Goal: Complete application form

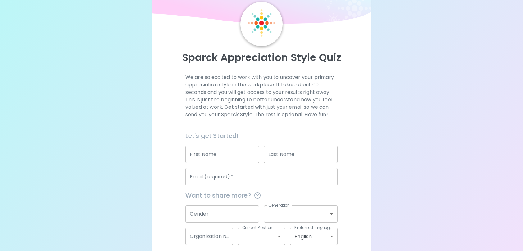
scroll to position [52, 0]
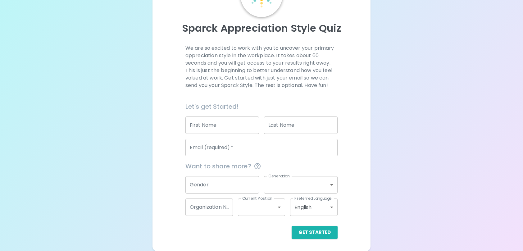
click at [212, 123] on input "First Name" at bounding box center [223, 125] width 74 height 17
type input "[PERSON_NAME]"
type input "[PERSON_NAME][EMAIL_ADDRESS][PERSON_NAME][DOMAIN_NAME]"
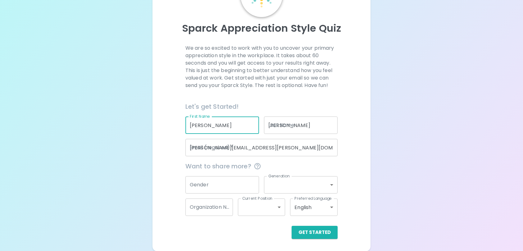
type input "Sephora USA Inc."
click at [315, 234] on button "Get Started" at bounding box center [315, 232] width 46 height 13
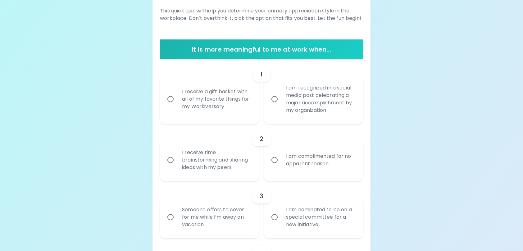
scroll to position [114, 0]
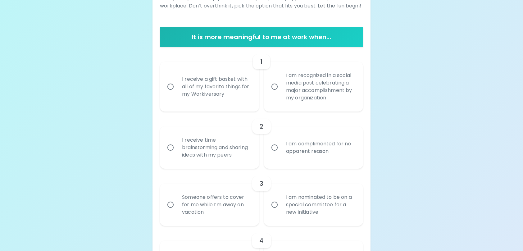
click at [172, 87] on input "I receive a gift basket with all of my favorite things for my Workiversary" at bounding box center [170, 86] width 13 height 13
radio input "true"
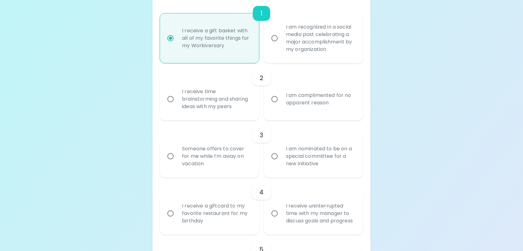
scroll to position [164, 0]
click at [171, 97] on input "I receive time brainstorming and sharing ideas with my peers" at bounding box center [170, 97] width 13 height 13
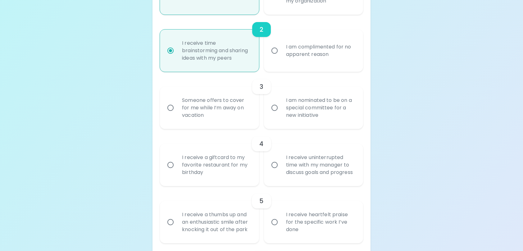
scroll to position [214, 0]
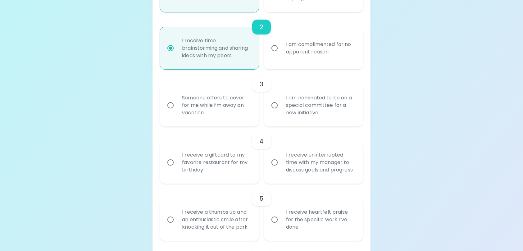
radio input "true"
click at [277, 106] on input "I am nominated to be on a special committee for a new initiative" at bounding box center [274, 105] width 13 height 13
radio input "false"
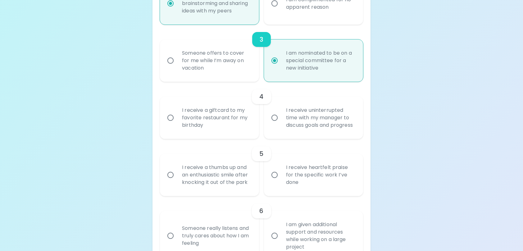
scroll to position [263, 0]
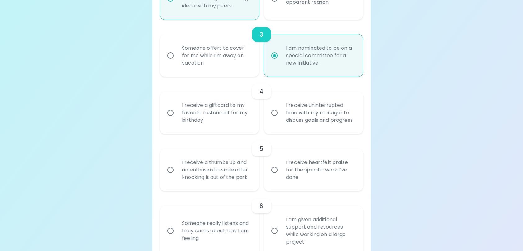
radio input "true"
click at [169, 115] on input "I receive a giftcard to my favorite restaurant for my birthday" at bounding box center [170, 112] width 13 height 13
radio input "false"
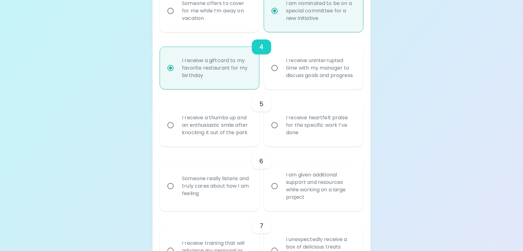
scroll to position [313, 0]
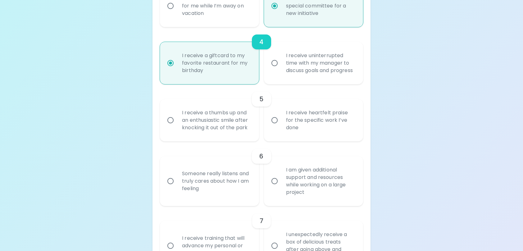
radio input "true"
click at [278, 126] on input "I receive heartfelt praise for the specific work I’ve done" at bounding box center [274, 120] width 13 height 13
radio input "false"
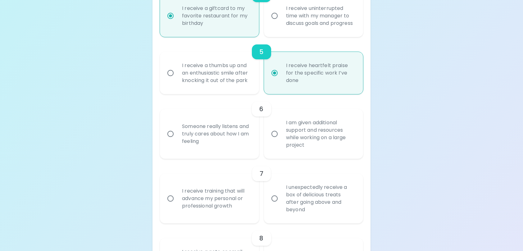
scroll to position [363, 0]
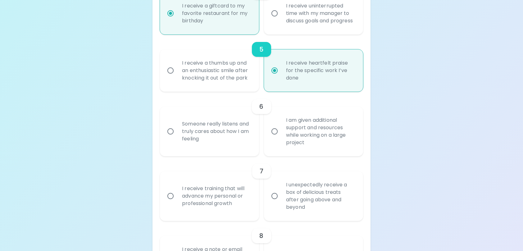
radio input "true"
click at [172, 137] on input "Someone really listens and truly cares about how I am feeling" at bounding box center [170, 131] width 13 height 13
radio input "false"
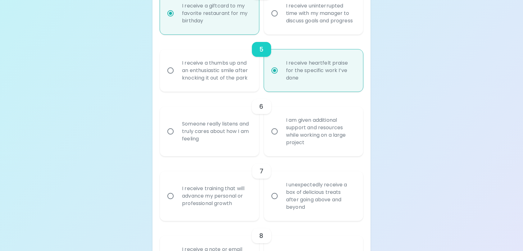
radio input "false"
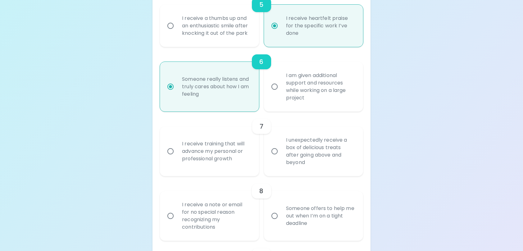
scroll to position [413, 0]
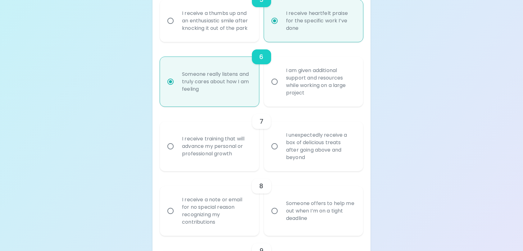
radio input "true"
click at [192, 155] on div "I receive training that will advance my personal or professional growth" at bounding box center [216, 146] width 79 height 37
click at [177, 153] on input "I receive training that will advance my personal or professional growth" at bounding box center [170, 146] width 13 height 13
radio input "false"
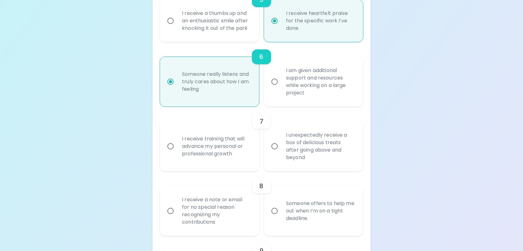
radio input "false"
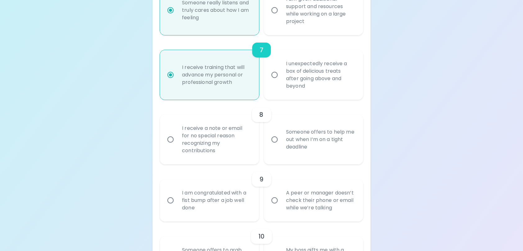
scroll to position [493, 0]
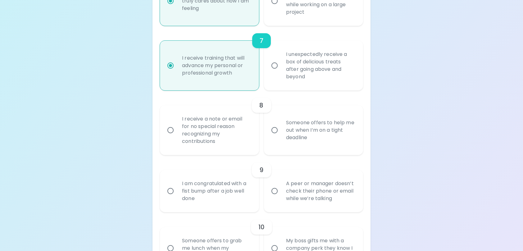
radio input "true"
click at [196, 140] on div "I receive a note or email for no special reason recognizing my contributions" at bounding box center [216, 130] width 79 height 45
click at [177, 137] on input "I receive a note or email for no special reason recognizing my contributions" at bounding box center [170, 130] width 13 height 13
radio input "false"
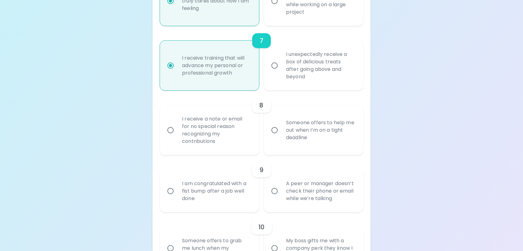
radio input "false"
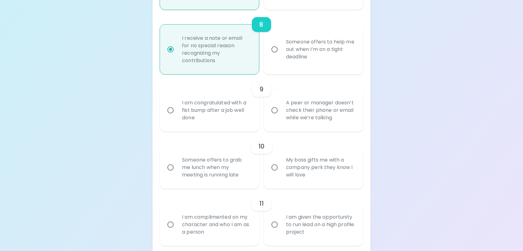
scroll to position [605, 0]
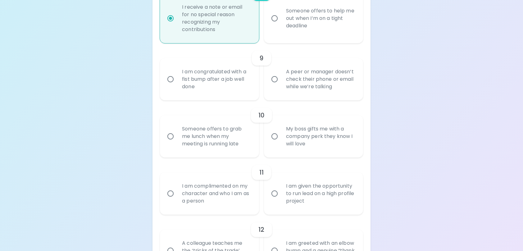
radio input "true"
click at [218, 142] on div "Someone offers to grab me lunch when my meeting is running late" at bounding box center [216, 136] width 79 height 37
click at [177, 142] on input "Someone offers to grab me lunch when my meeting is running late" at bounding box center [170, 136] width 13 height 13
radio input "false"
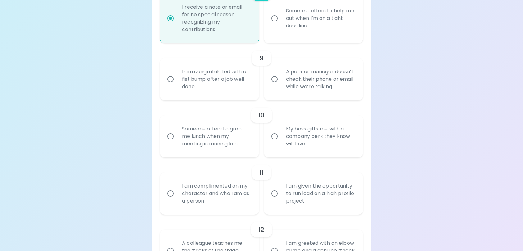
radio input "false"
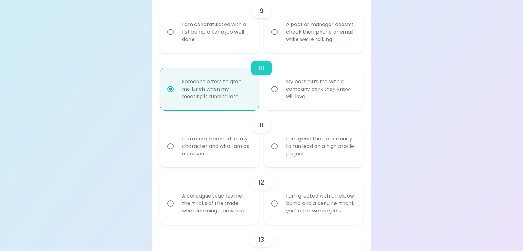
scroll to position [655, 0]
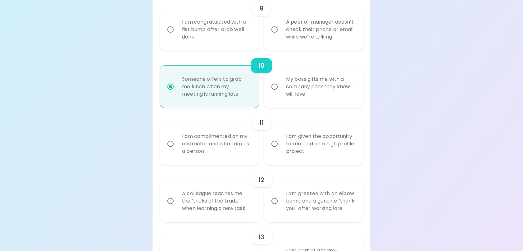
radio input "true"
click at [303, 152] on div "I am given the opportunity to run lead on a high profile project" at bounding box center [320, 143] width 79 height 37
click at [281, 150] on input "I am given the opportunity to run lead on a high profile project" at bounding box center [274, 143] width 13 height 13
radio input "false"
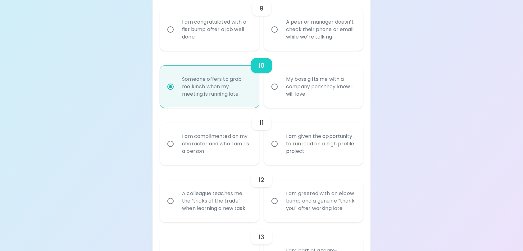
radio input "false"
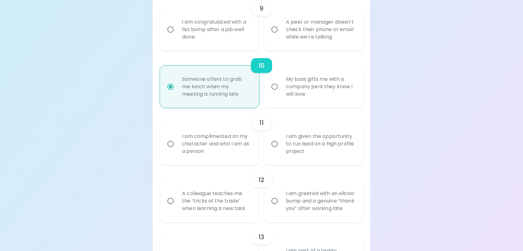
radio input "false"
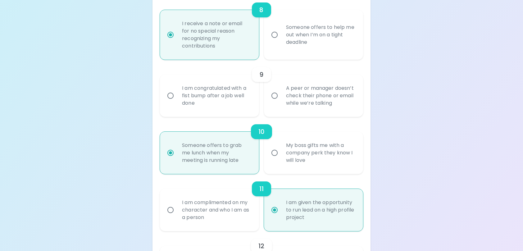
scroll to position [580, 0]
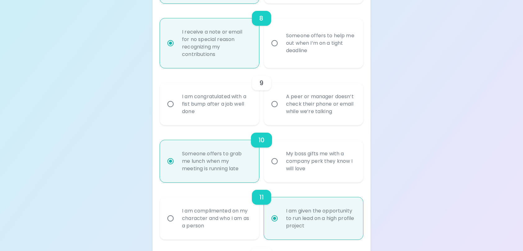
radio input "true"
click at [225, 112] on div "I am congratulated with a fist bump after a job well done" at bounding box center [216, 103] width 79 height 37
click at [177, 111] on input "I am congratulated with a fist bump after a job well done" at bounding box center [170, 104] width 13 height 13
radio input "false"
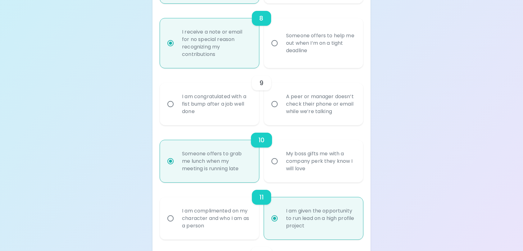
radio input "false"
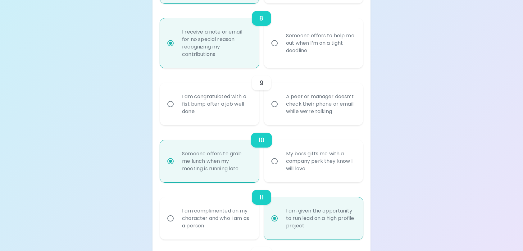
radio input "false"
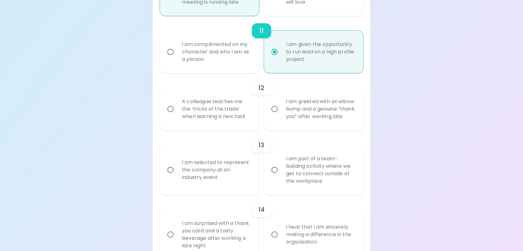
scroll to position [754, 0]
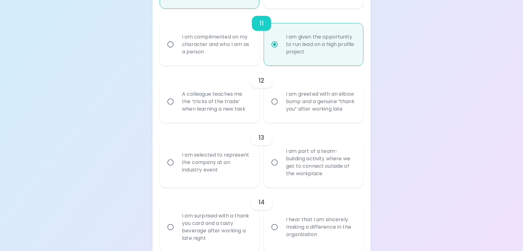
radio input "true"
click at [313, 114] on div "I am greeted with an elbow bump and a genuine “thank you” after working late" at bounding box center [320, 101] width 79 height 37
click at [281, 108] on input "I am greeted with an elbow bump and a genuine “thank you” after working late" at bounding box center [274, 101] width 13 height 13
radio input "false"
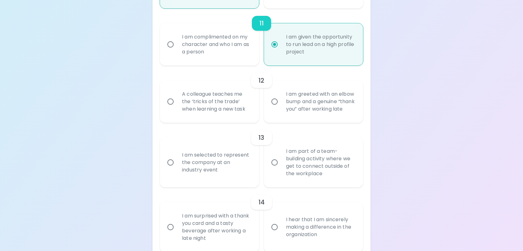
radio input "false"
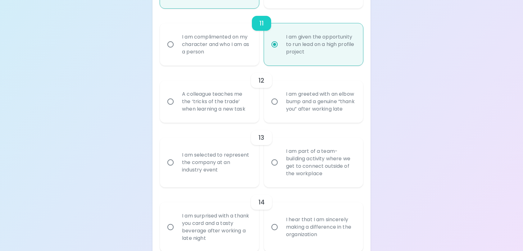
radio input "false"
radio input "true"
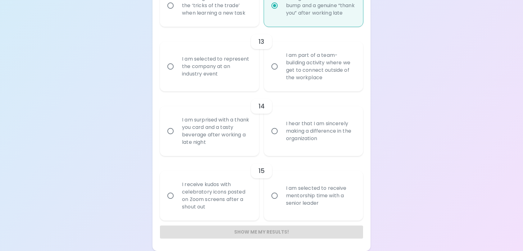
scroll to position [865, 0]
radio input "true"
click at [198, 69] on div "I am selected to represent the company at an industry event" at bounding box center [216, 66] width 79 height 37
click at [177, 69] on input "I am selected to represent the company at an industry event" at bounding box center [170, 66] width 13 height 13
radio input "false"
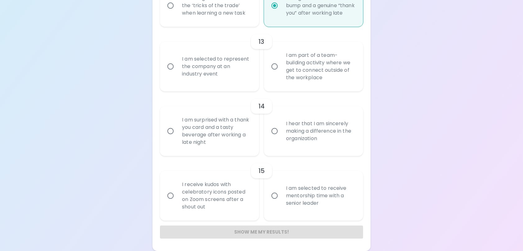
radio input "false"
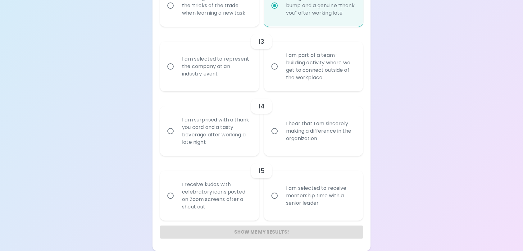
radio input "false"
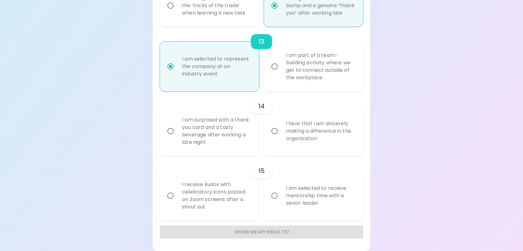
radio input "true"
click at [292, 134] on div "I hear that I am sincerely making a difference in the organization" at bounding box center [320, 130] width 79 height 37
click at [281, 134] on input "I hear that I am sincerely making a difference in the organization" at bounding box center [274, 131] width 13 height 13
radio input "false"
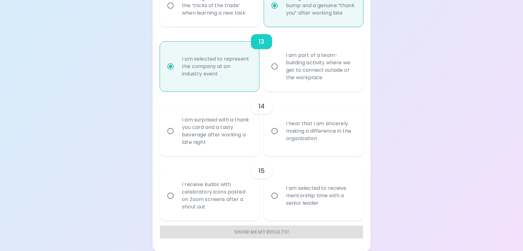
radio input "false"
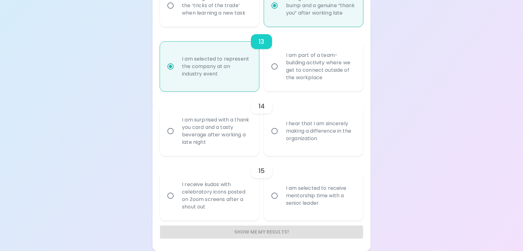
radio input "false"
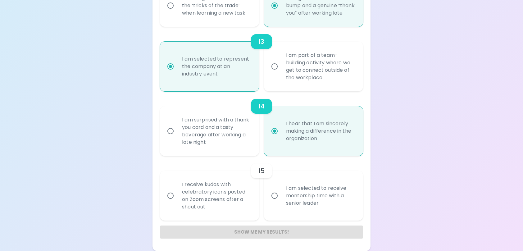
radio input "true"
click at [196, 193] on div "I receive kudos with celebratory icons posted on Zoom screens after a shout out" at bounding box center [216, 195] width 79 height 45
click at [177, 193] on input "I receive kudos with celebratory icons posted on Zoom screens after a shout out" at bounding box center [170, 195] width 13 height 13
radio input "false"
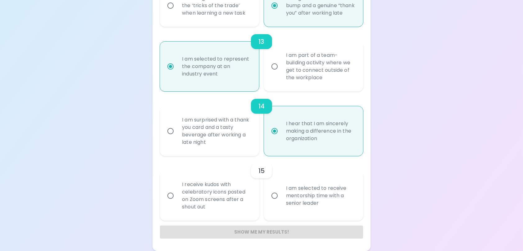
radio input "false"
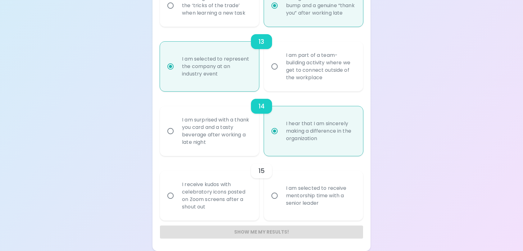
radio input "false"
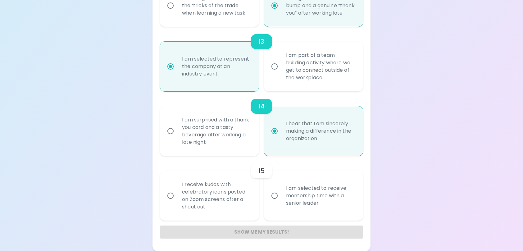
radio input "false"
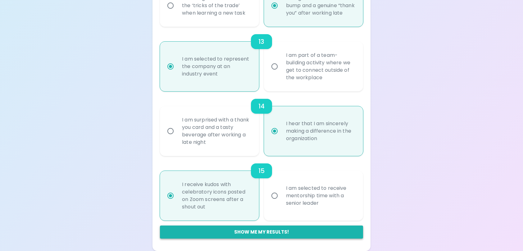
radio input "true"
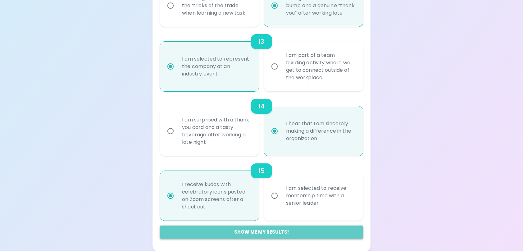
click at [252, 232] on button "Show me my results!" at bounding box center [261, 232] width 203 height 13
radio input "false"
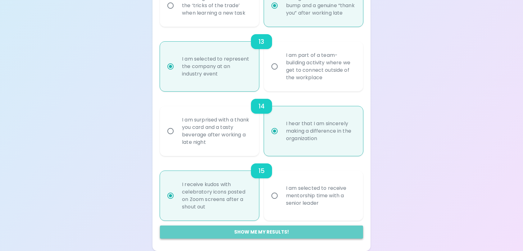
radio input "false"
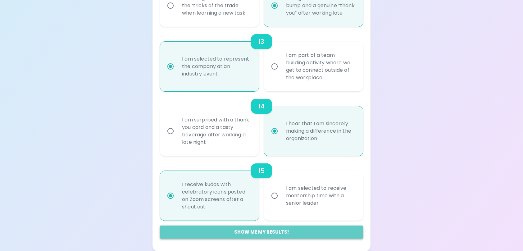
radio input "false"
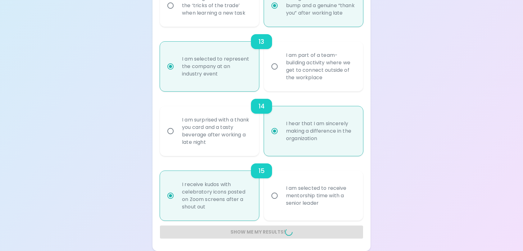
radio input "false"
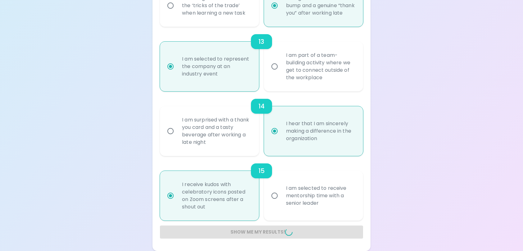
radio input "false"
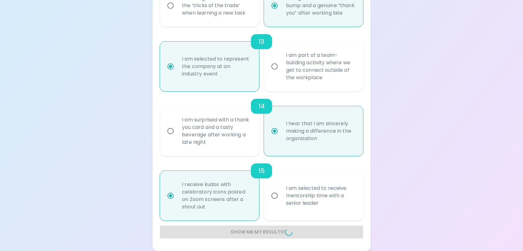
radio input "false"
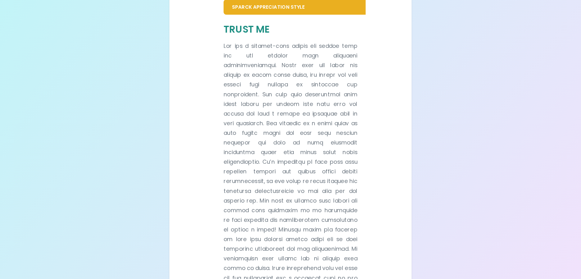
scroll to position [121, 0]
